Goal: Task Accomplishment & Management: Use online tool/utility

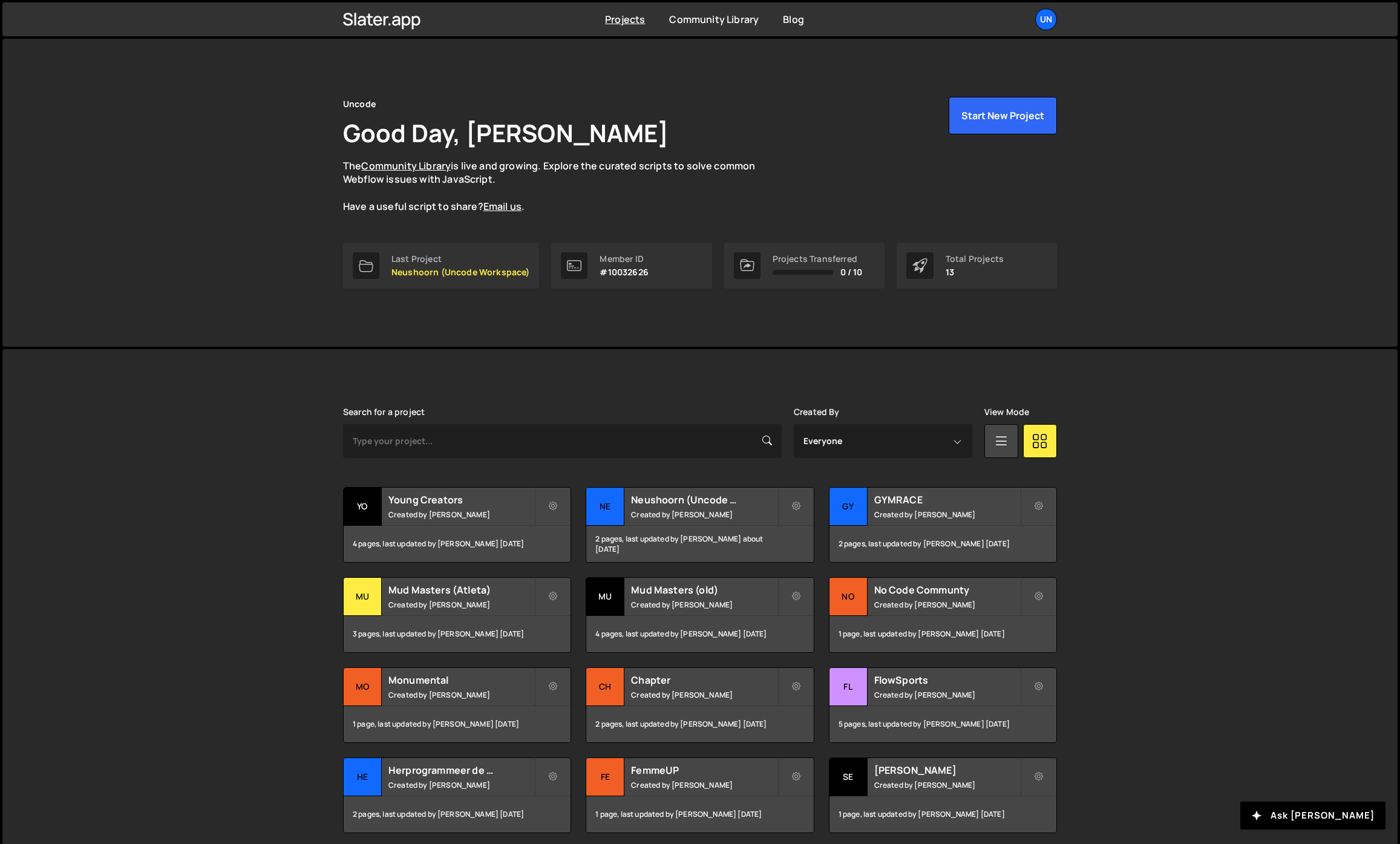
drag, startPoint x: 292, startPoint y: 279, endPoint x: 319, endPoint y: 307, distance: 38.9
click at [292, 279] on div "Uncode Good Day, Rick Bossenbroek The Community Library is live and growing. Ex…" at bounding box center [700, 192] width 1395 height 308
click at [659, 517] on small "Created by Rick Bossenbroek" at bounding box center [704, 514] width 146 height 10
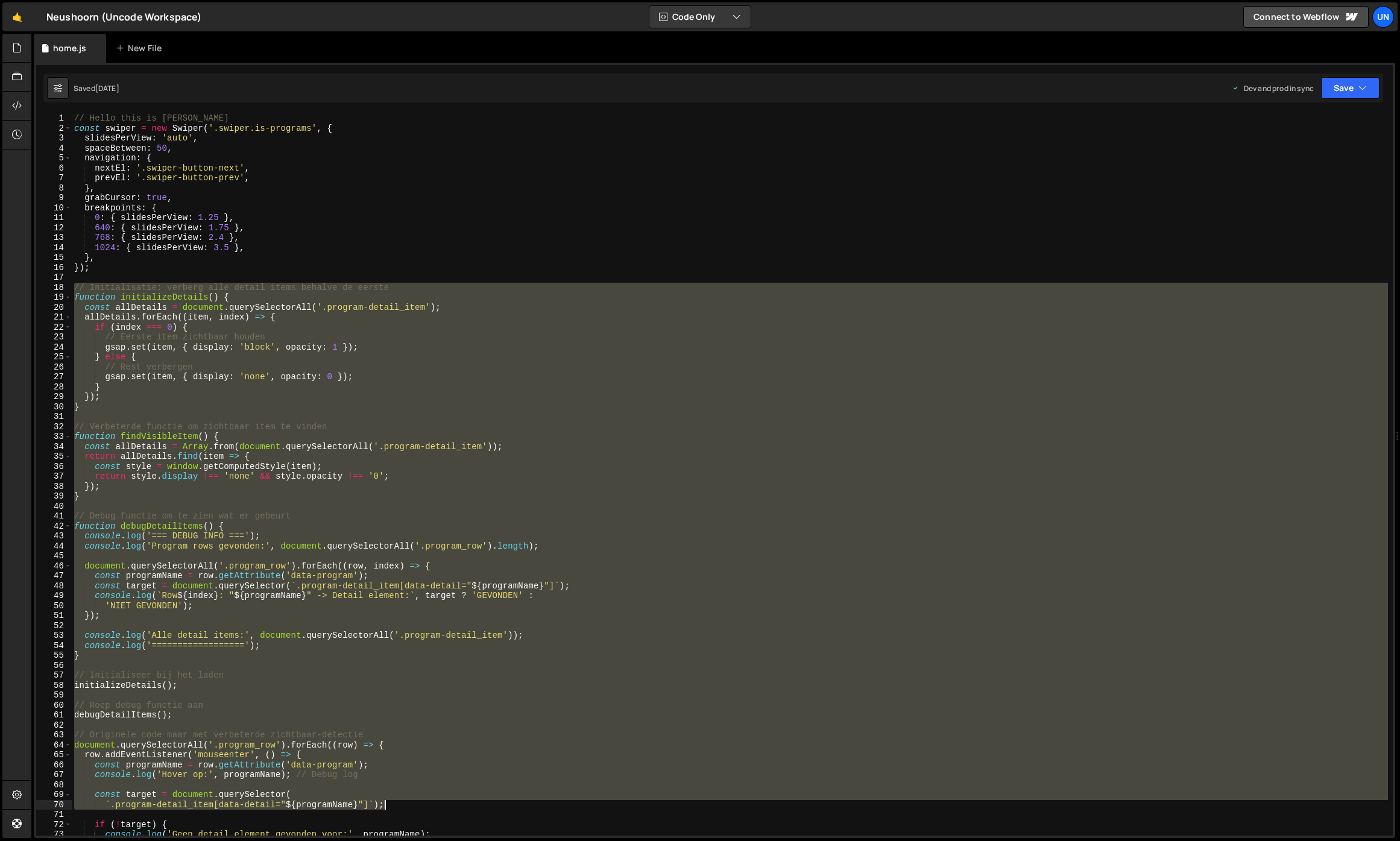
scroll to position [322, 0]
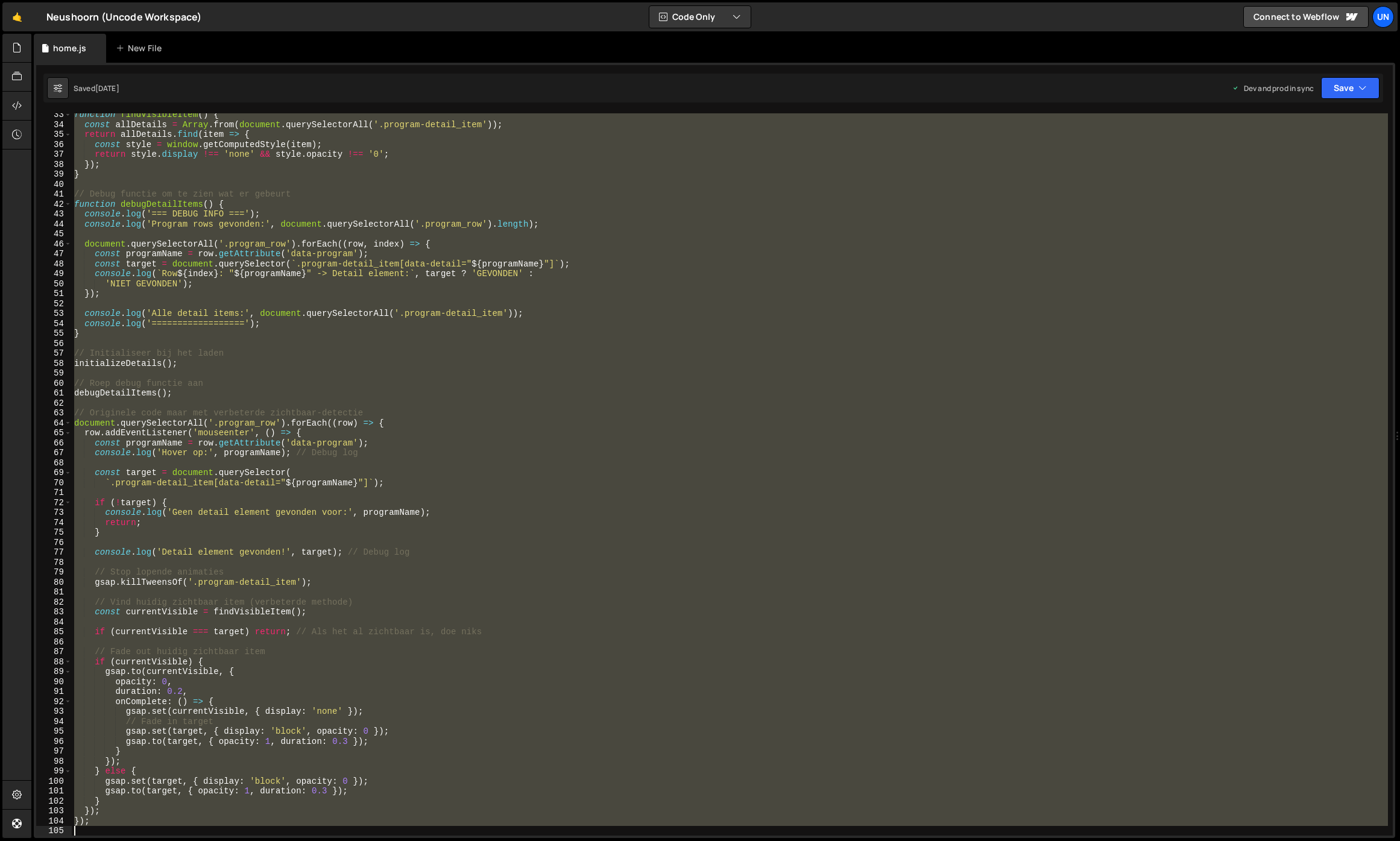
drag, startPoint x: 76, startPoint y: 285, endPoint x: 458, endPoint y: 887, distance: 713.0
click at [458, 841] on html "Projects [GEOGRAPHIC_DATA] Blog Un Projects Your Teams Invite team member Accou…" at bounding box center [700, 420] width 1400 height 841
type textarea "});"
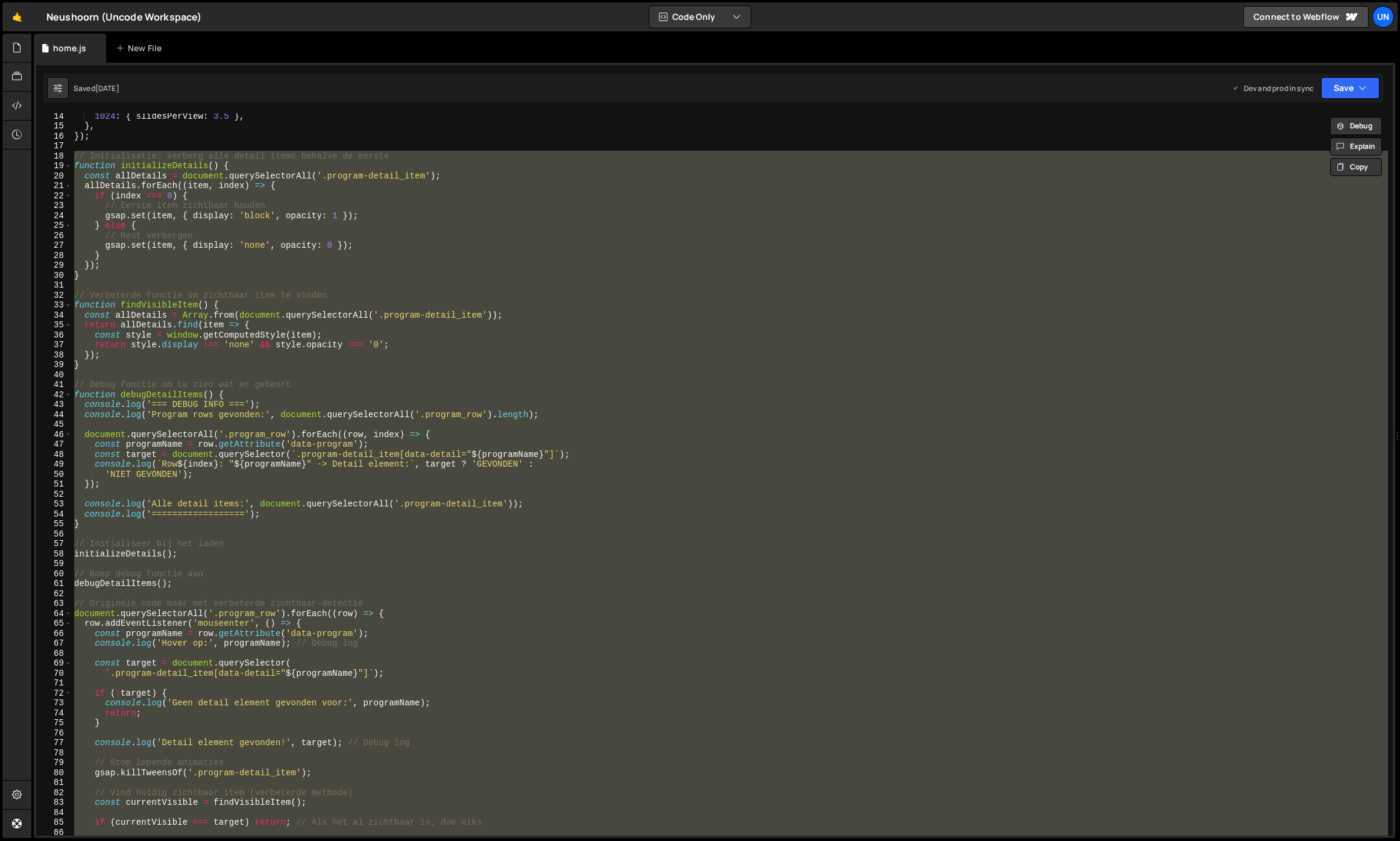
scroll to position [0, 0]
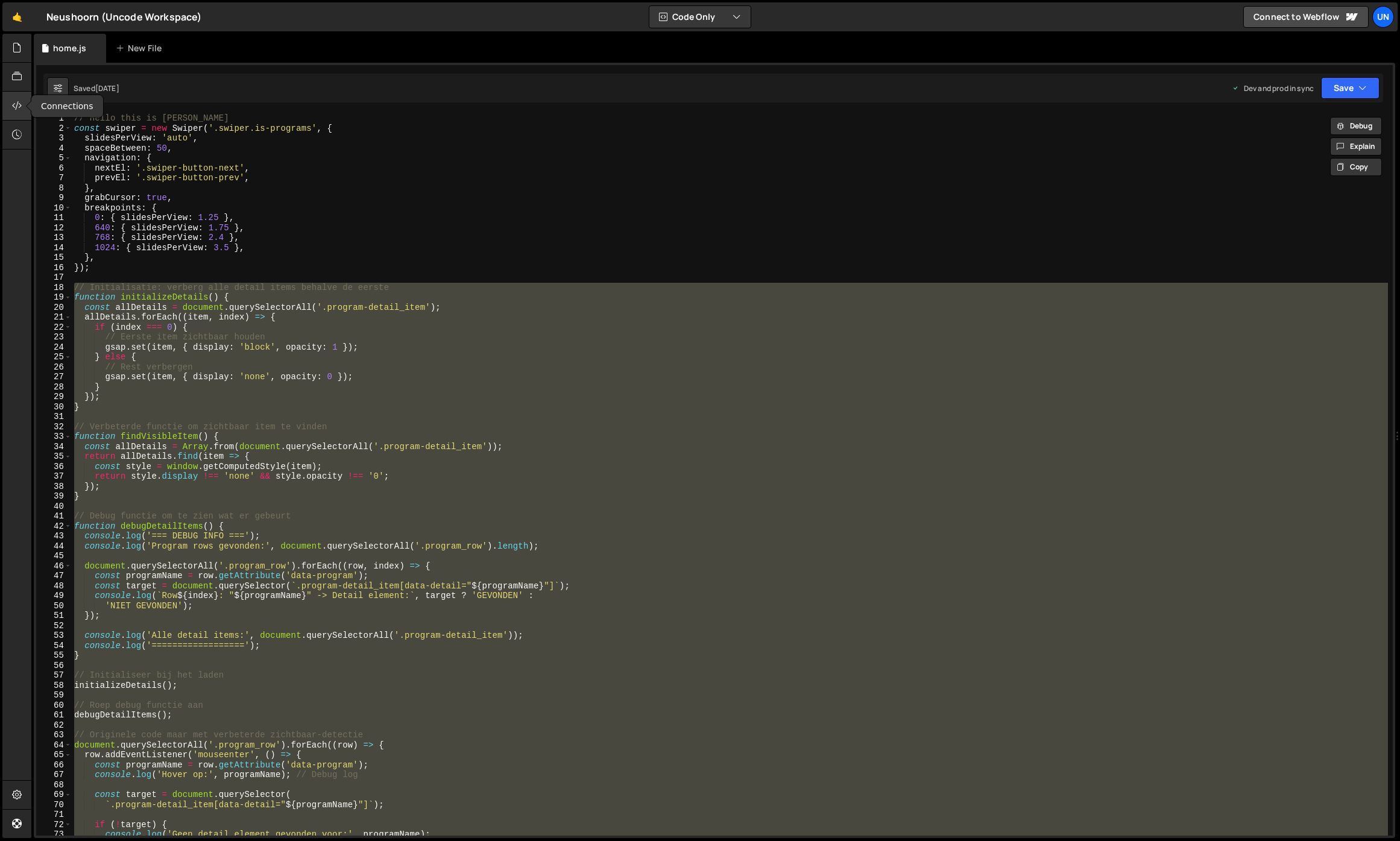
click at [15, 105] on icon at bounding box center [17, 105] width 10 height 13
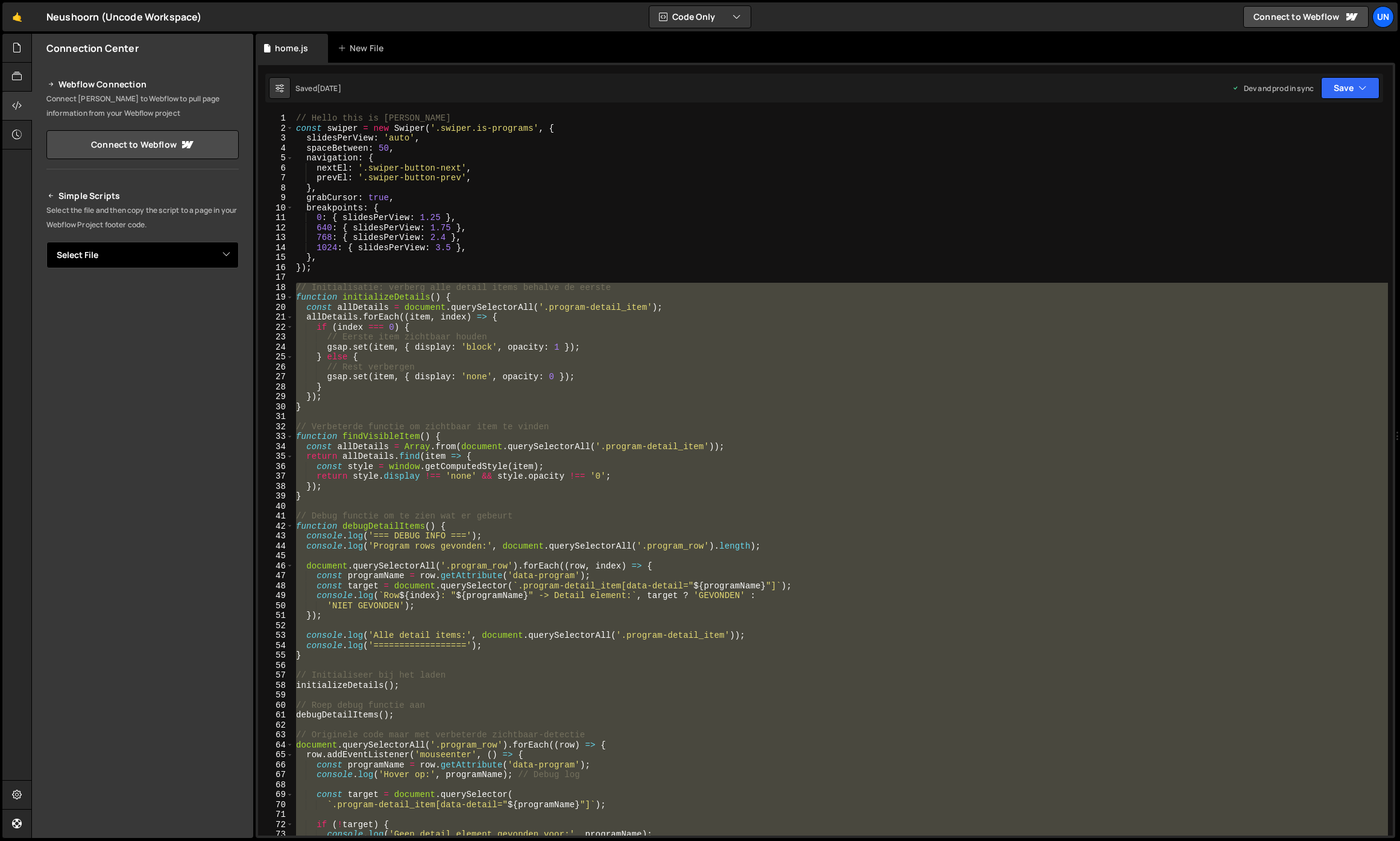
click at [99, 265] on select "Select File home.js team.js" at bounding box center [142, 255] width 192 height 26
select select "42760"
click at [46, 242] on select "Select File home.js team.js" at bounding box center [142, 255] width 192 height 26
click at [205, 293] on button "Copy" at bounding box center [202, 295] width 41 height 25
